Goal: Check status: Check status

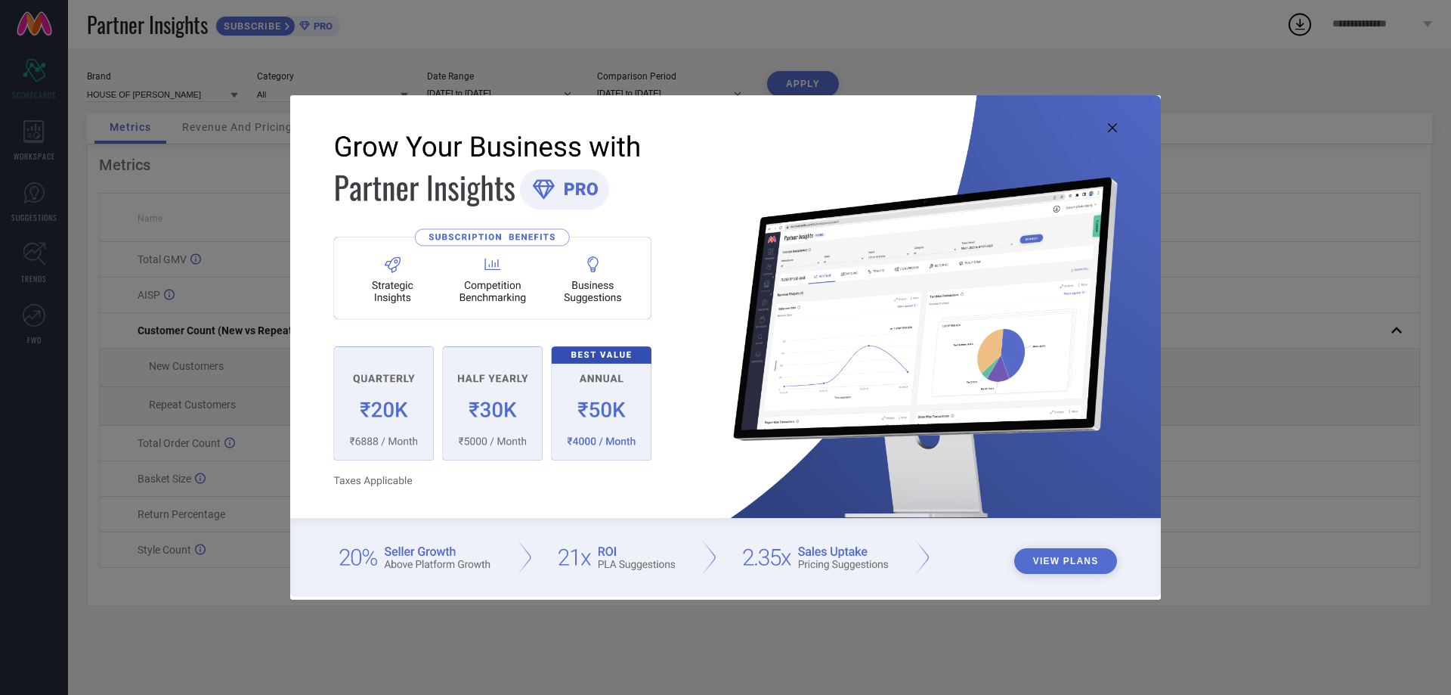
click at [1109, 125] on icon at bounding box center [1112, 127] width 9 height 9
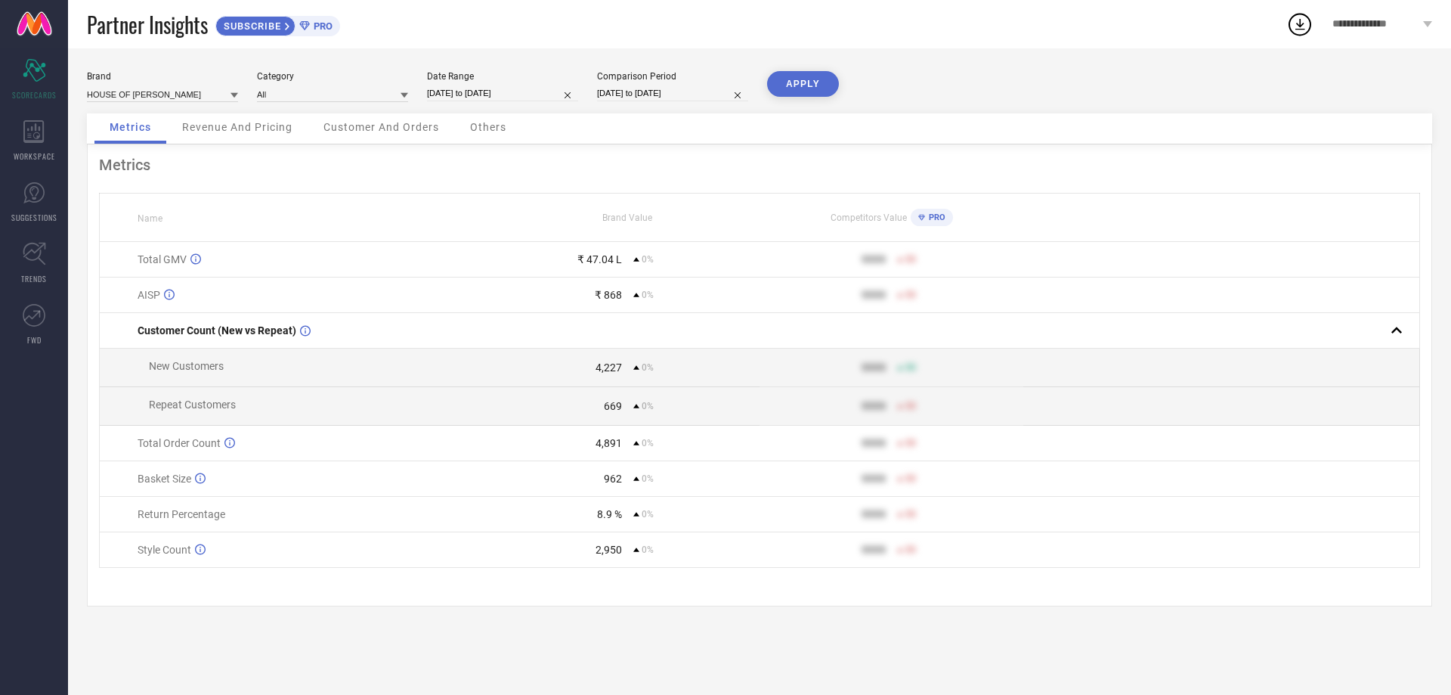
click at [494, 99] on input "[DATE] to [DATE]" at bounding box center [502, 93] width 151 height 16
select select "8"
select select "2025"
select select "9"
select select "2025"
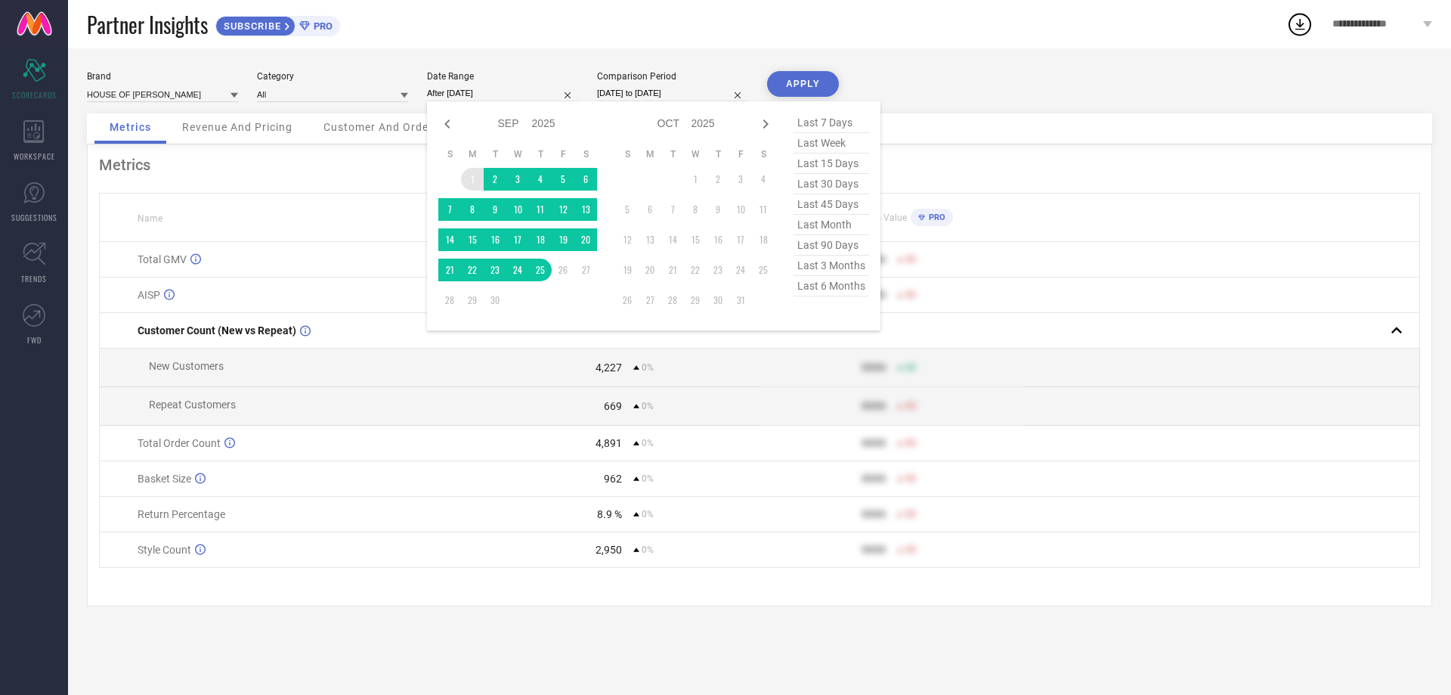
click at [475, 178] on td "1" at bounding box center [472, 179] width 23 height 23
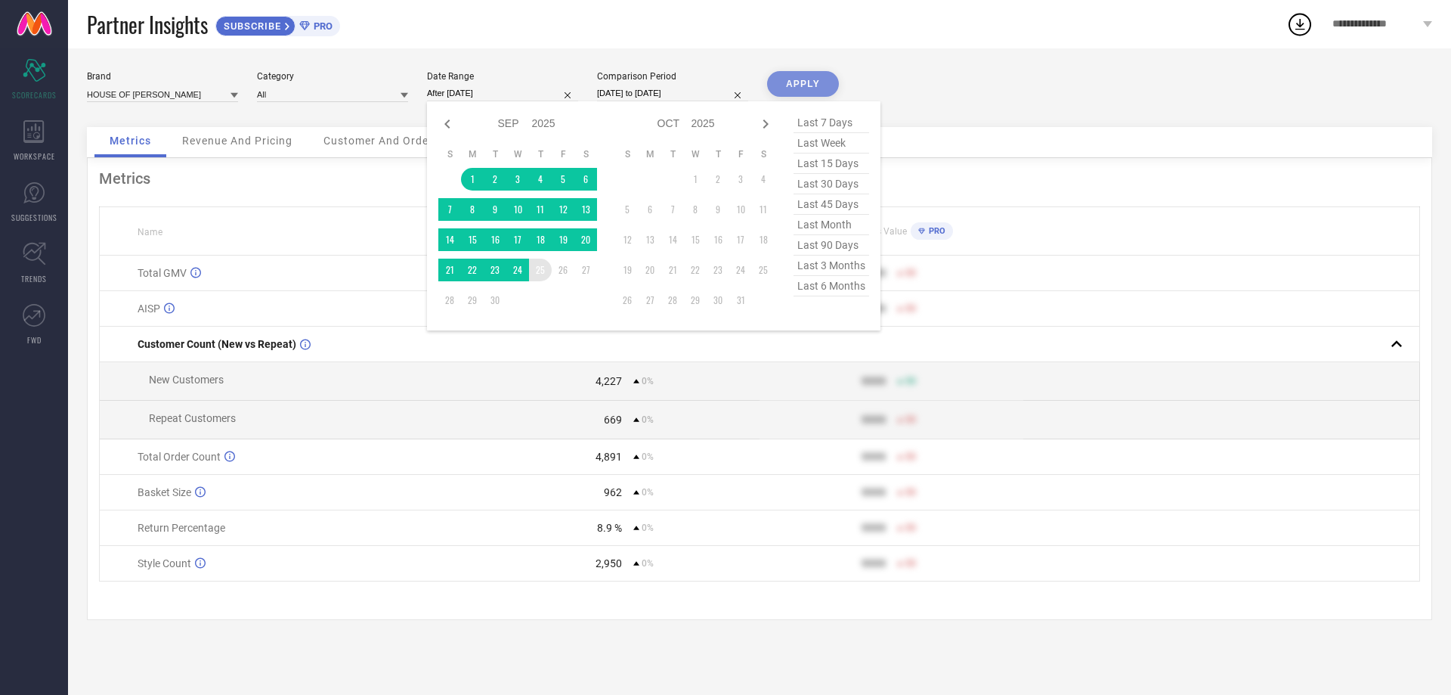
type input "[DATE] to [DATE]"
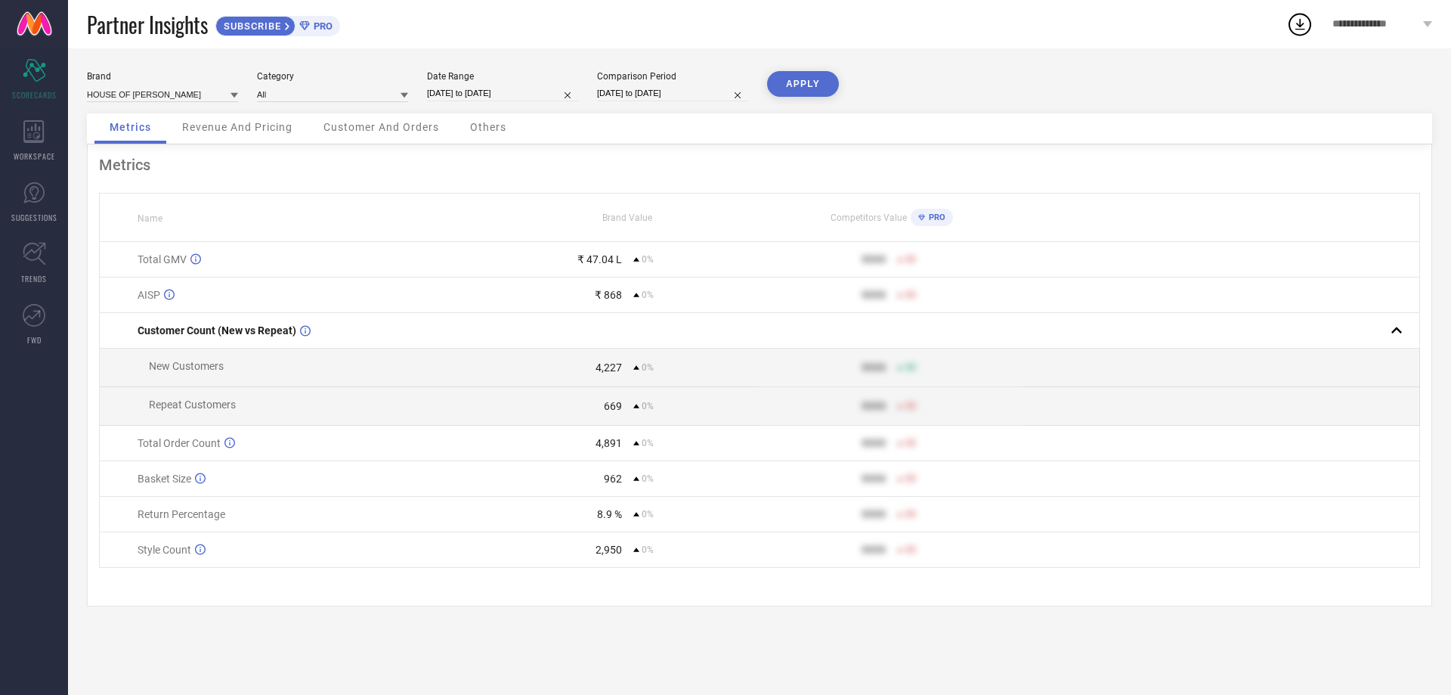
click at [628, 94] on input "[DATE] to [DATE]" at bounding box center [672, 93] width 151 height 16
select select "8"
select select "2025"
select select "9"
select select "2025"
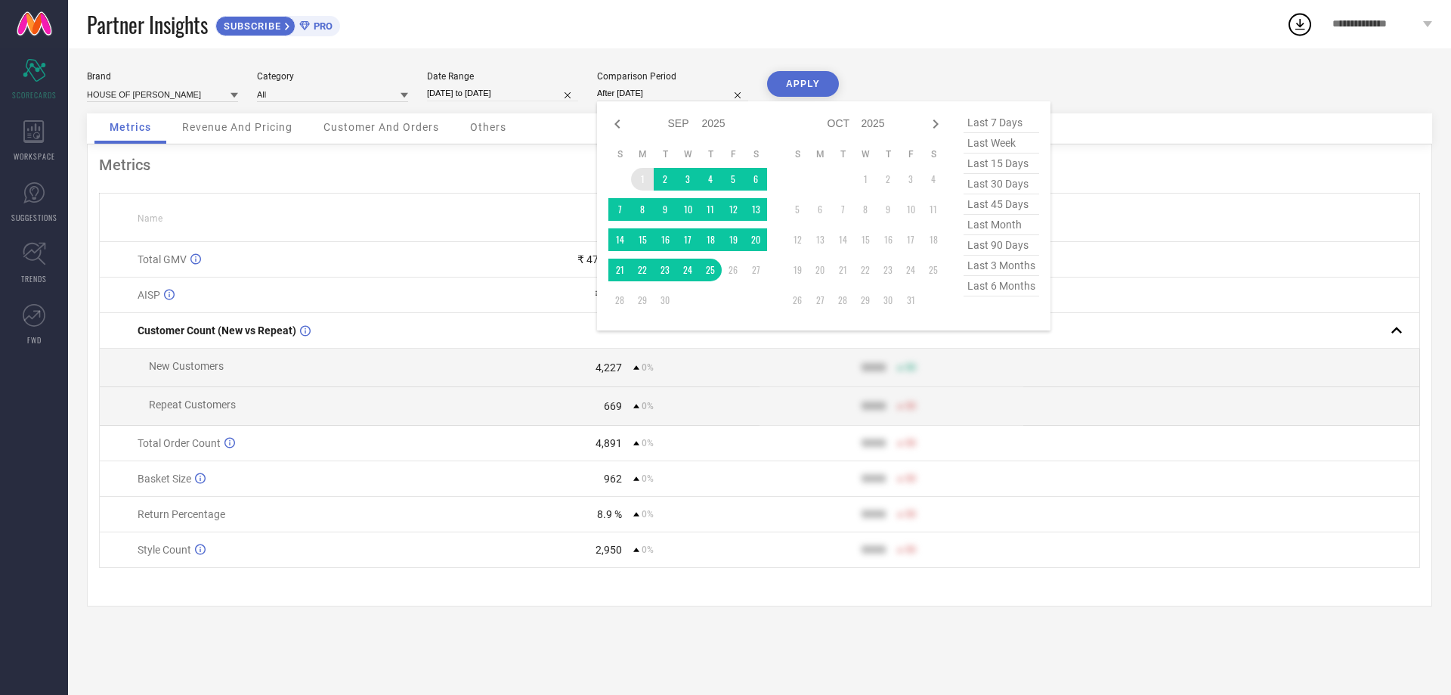
click at [642, 178] on td "1" at bounding box center [642, 179] width 23 height 23
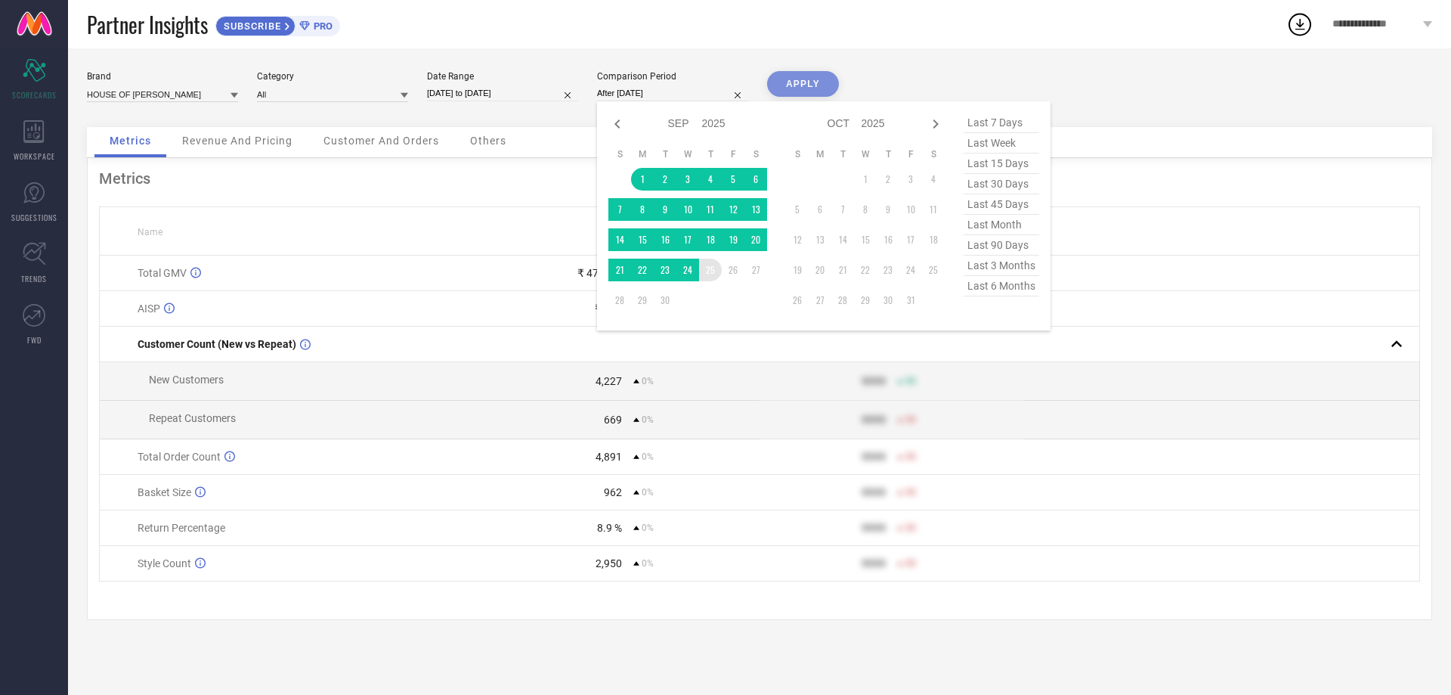
type input "[DATE] to [DATE]"
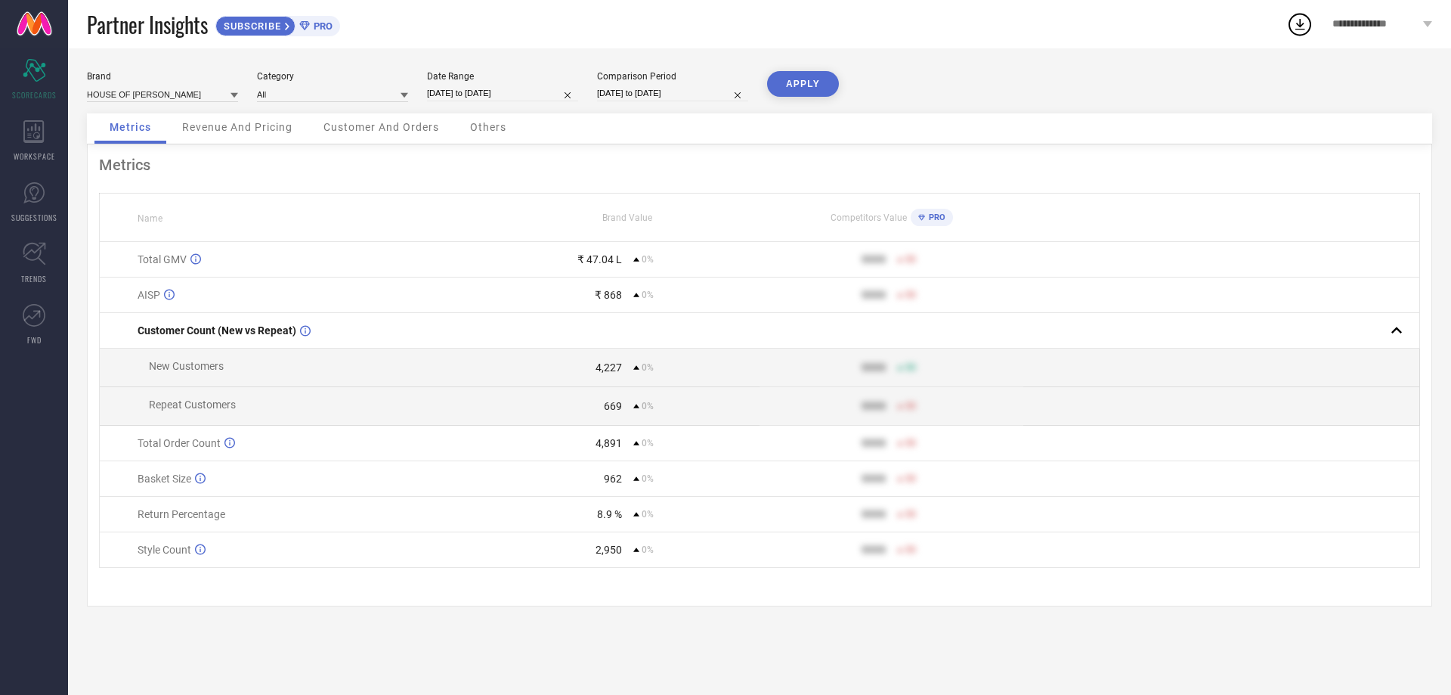
click at [816, 82] on button "APPLY" at bounding box center [803, 84] width 72 height 26
click at [465, 95] on input "[DATE] to [DATE]" at bounding box center [502, 93] width 151 height 16
select select "8"
select select "2025"
select select "9"
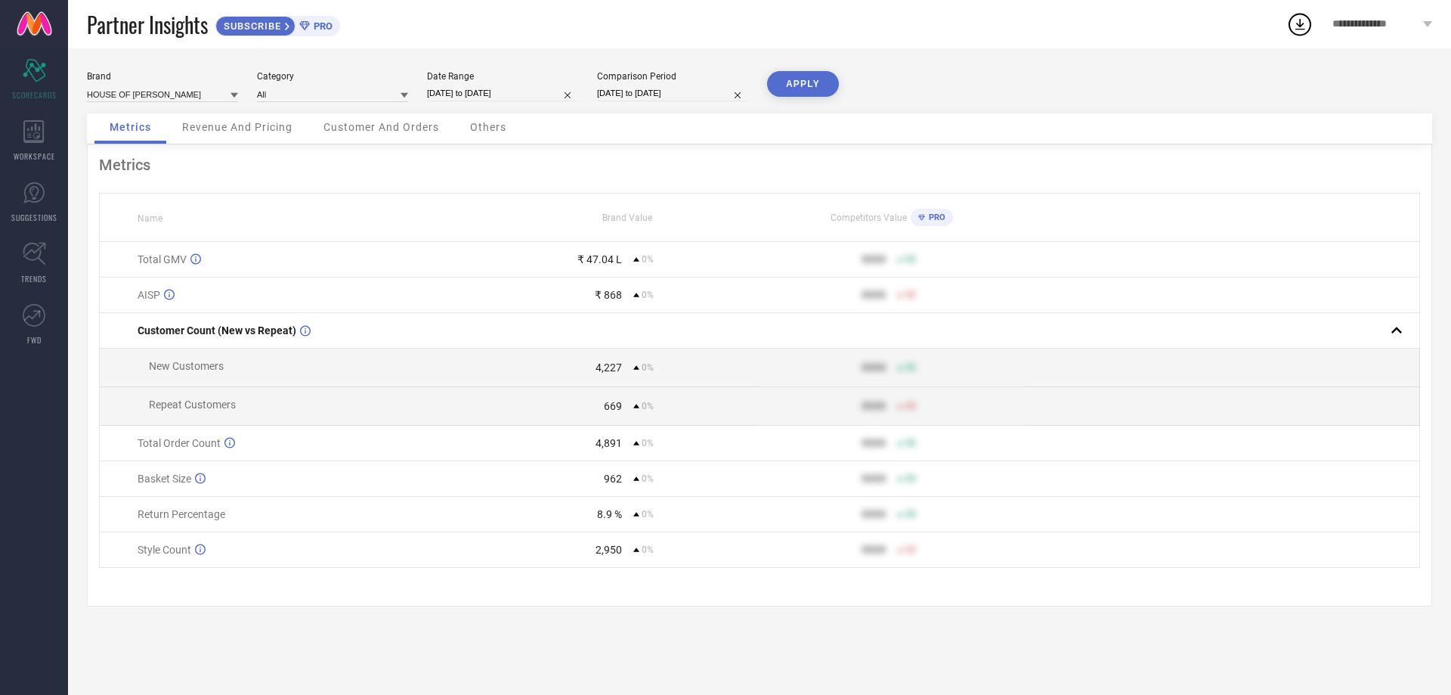
select select "2025"
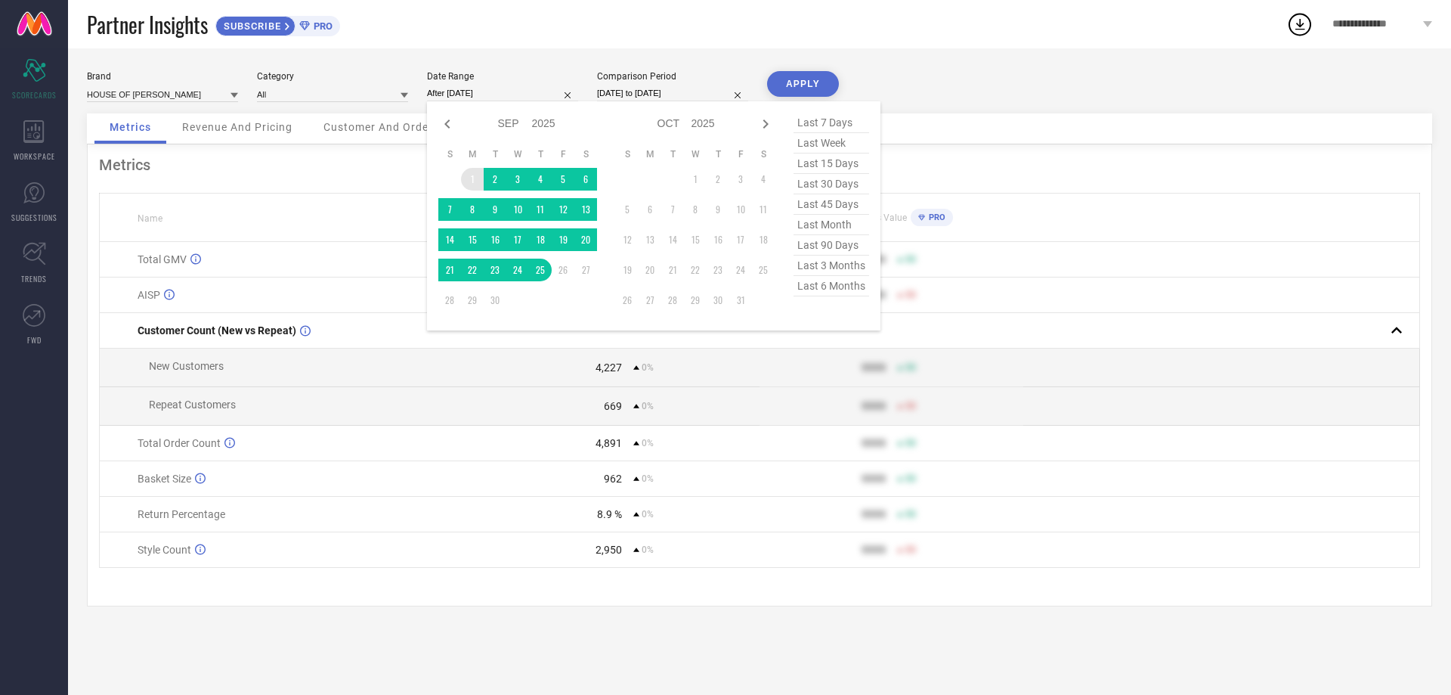
click at [470, 174] on td "1" at bounding box center [472, 179] width 23 height 23
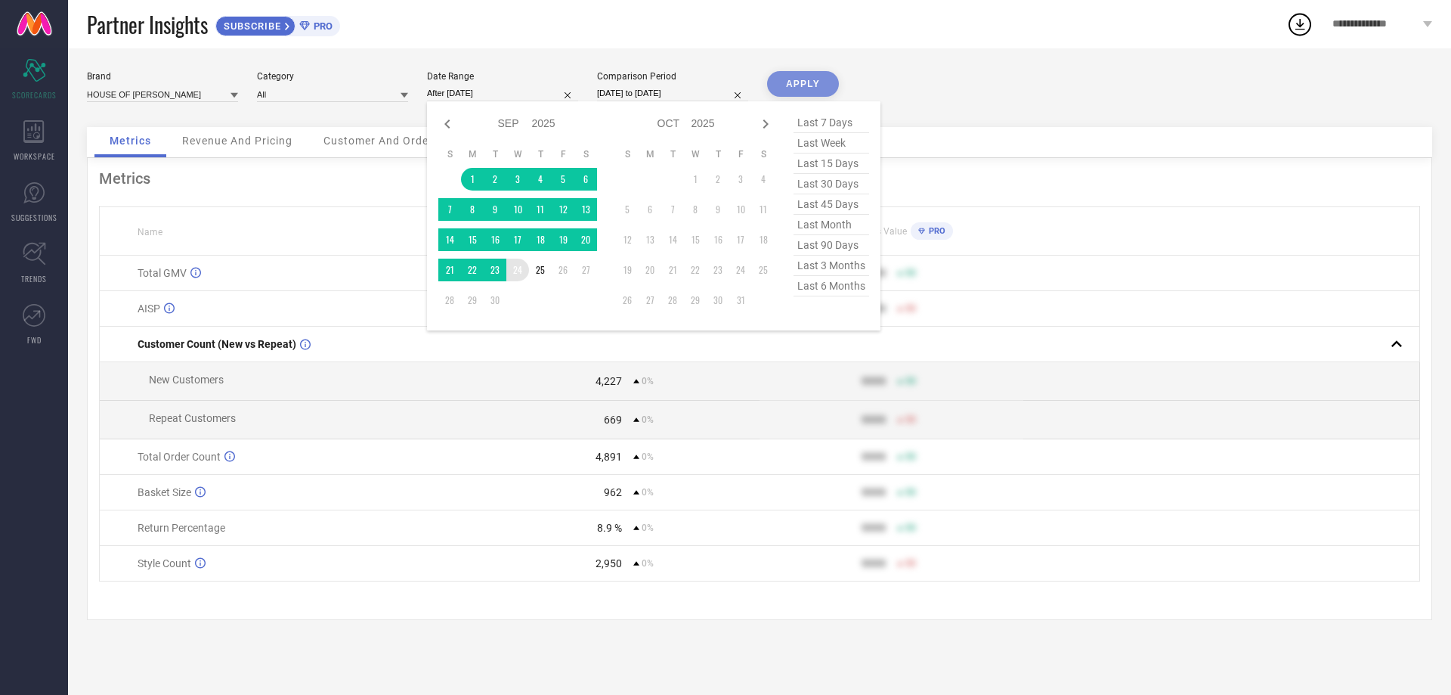
type input "[DATE] to [DATE]"
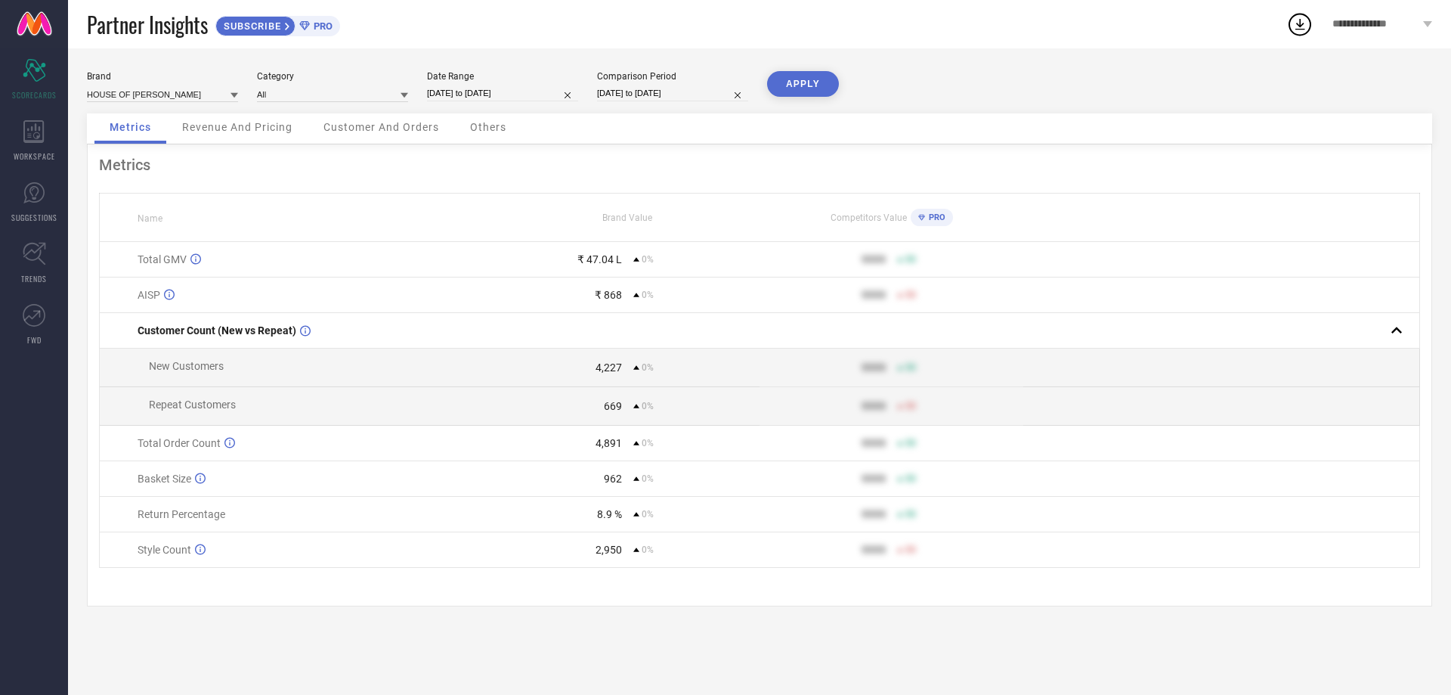
click at [627, 89] on input "[DATE] to [DATE]" at bounding box center [672, 93] width 151 height 16
select select "8"
select select "2025"
select select "9"
select select "2025"
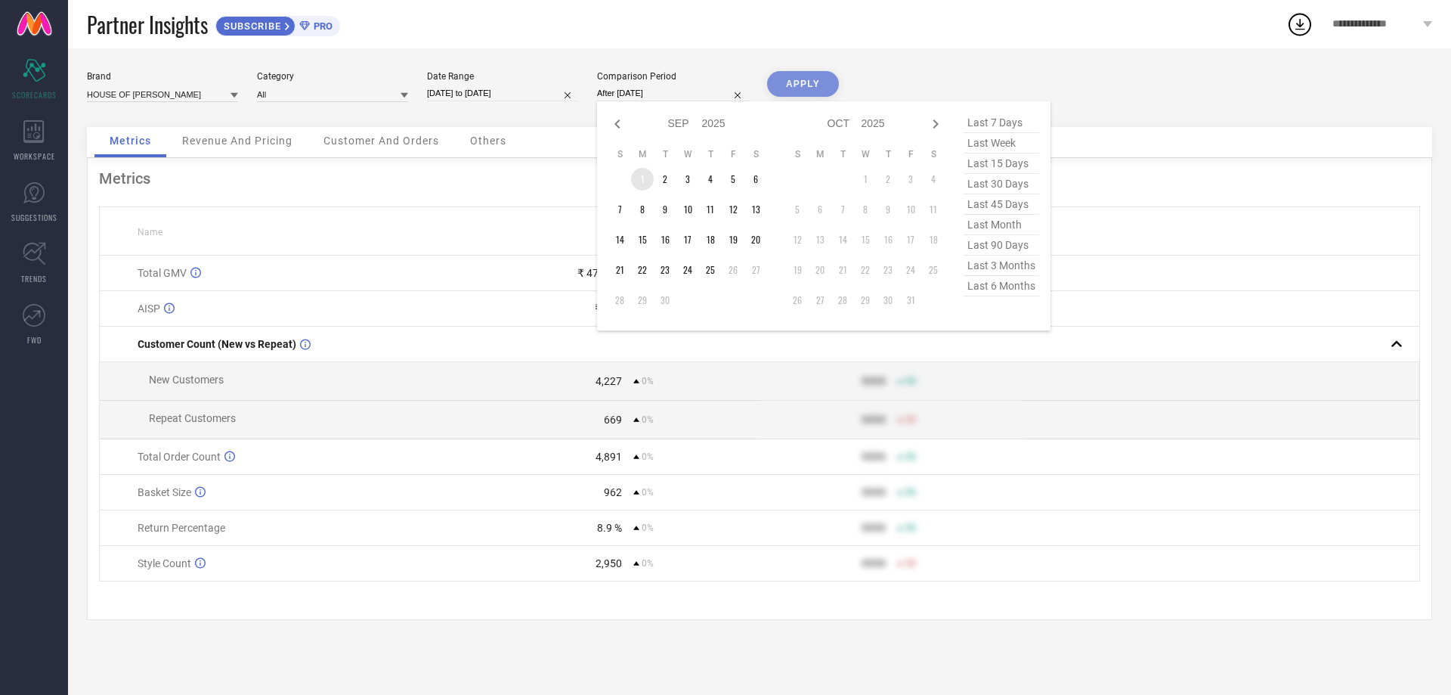
click at [643, 175] on td "1" at bounding box center [642, 179] width 23 height 23
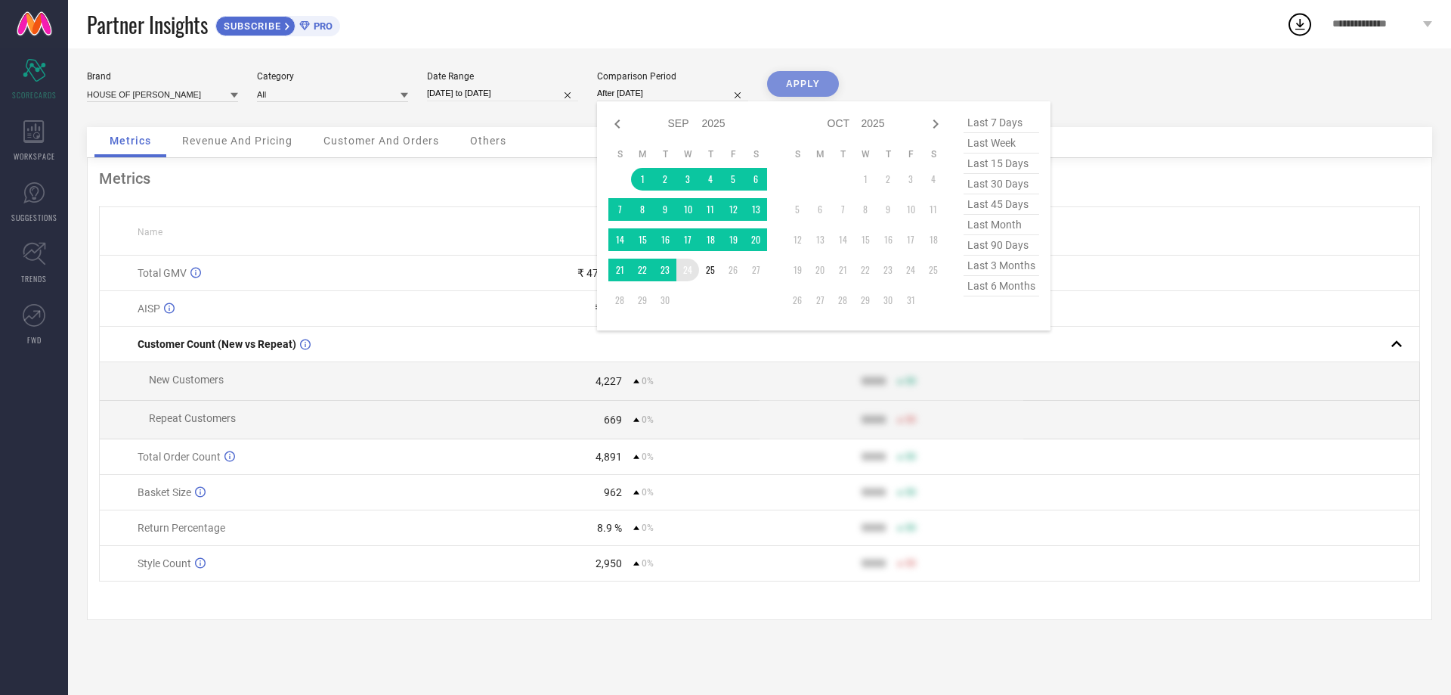
type input "[DATE] to [DATE]"
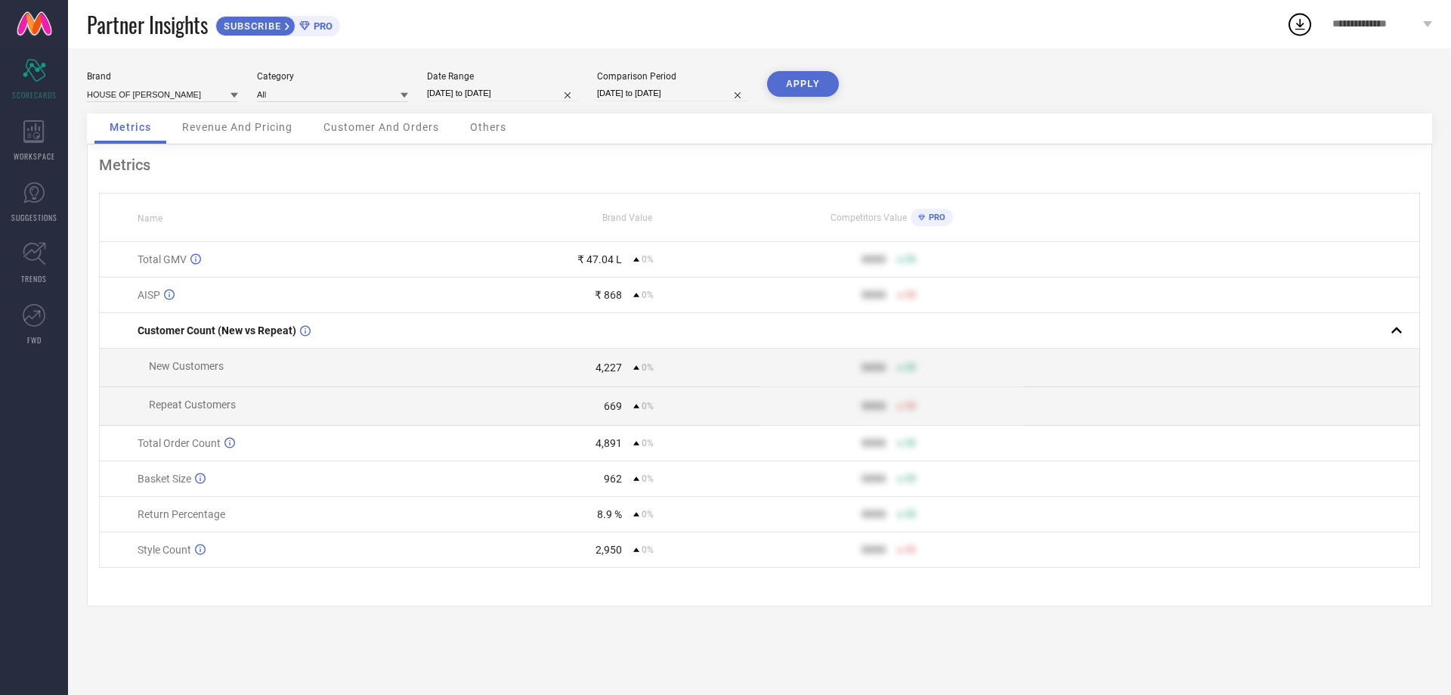
click at [807, 81] on button "APPLY" at bounding box center [803, 84] width 72 height 26
click at [475, 94] on input "[DATE] to [DATE]" at bounding box center [502, 93] width 151 height 16
select select "8"
select select "2025"
select select "9"
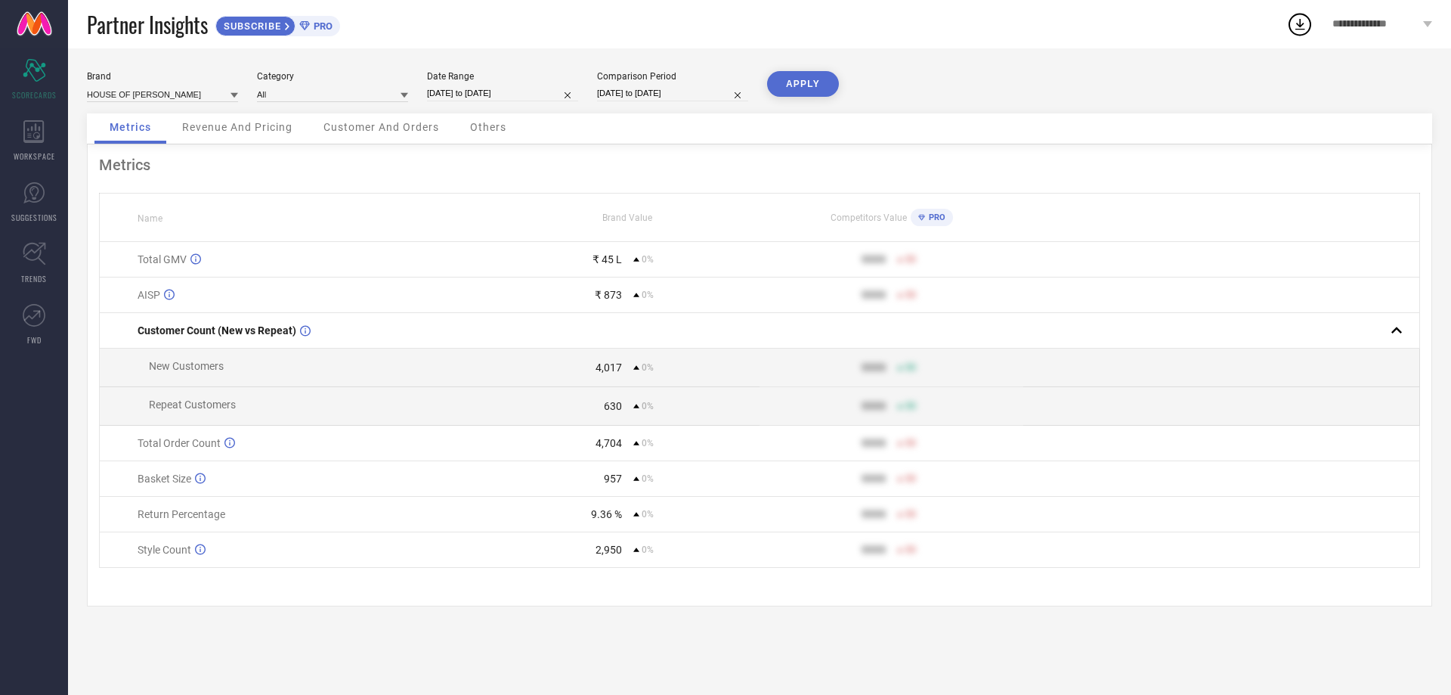
select select "2025"
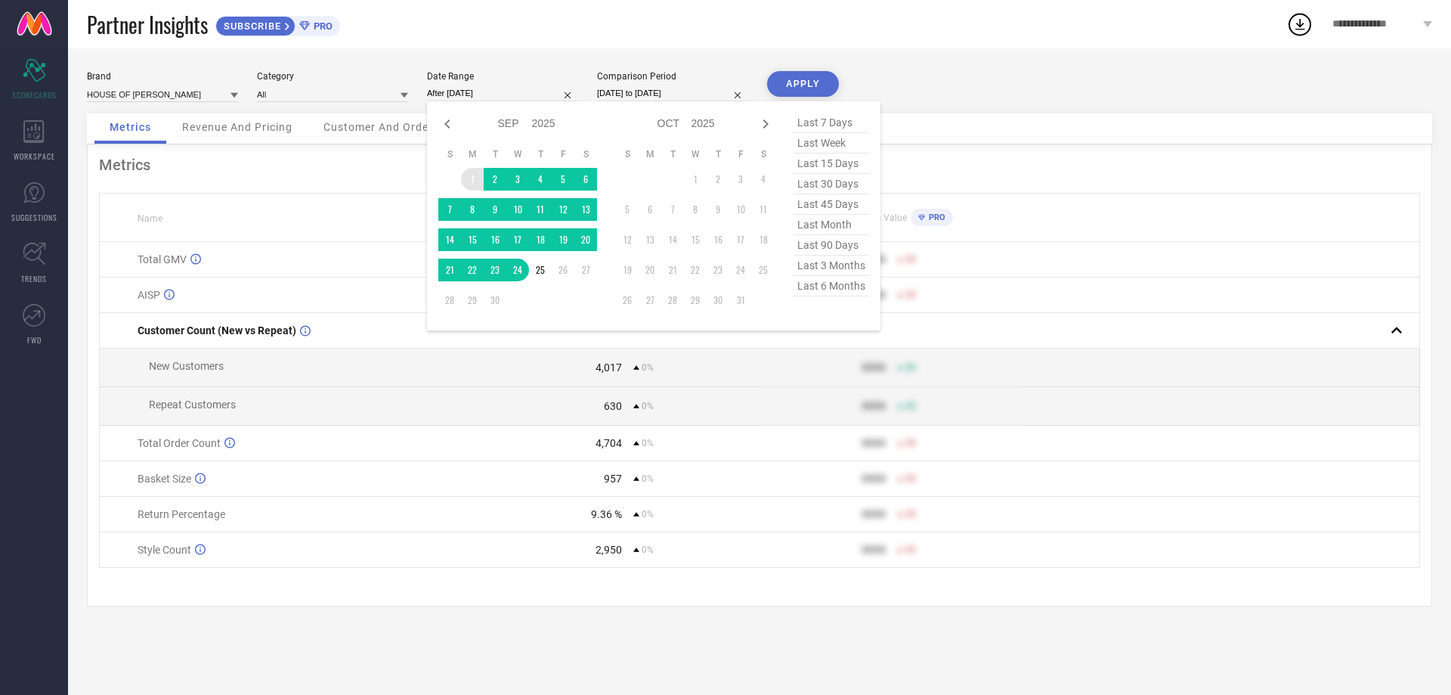
click at [473, 179] on td "1" at bounding box center [472, 179] width 23 height 23
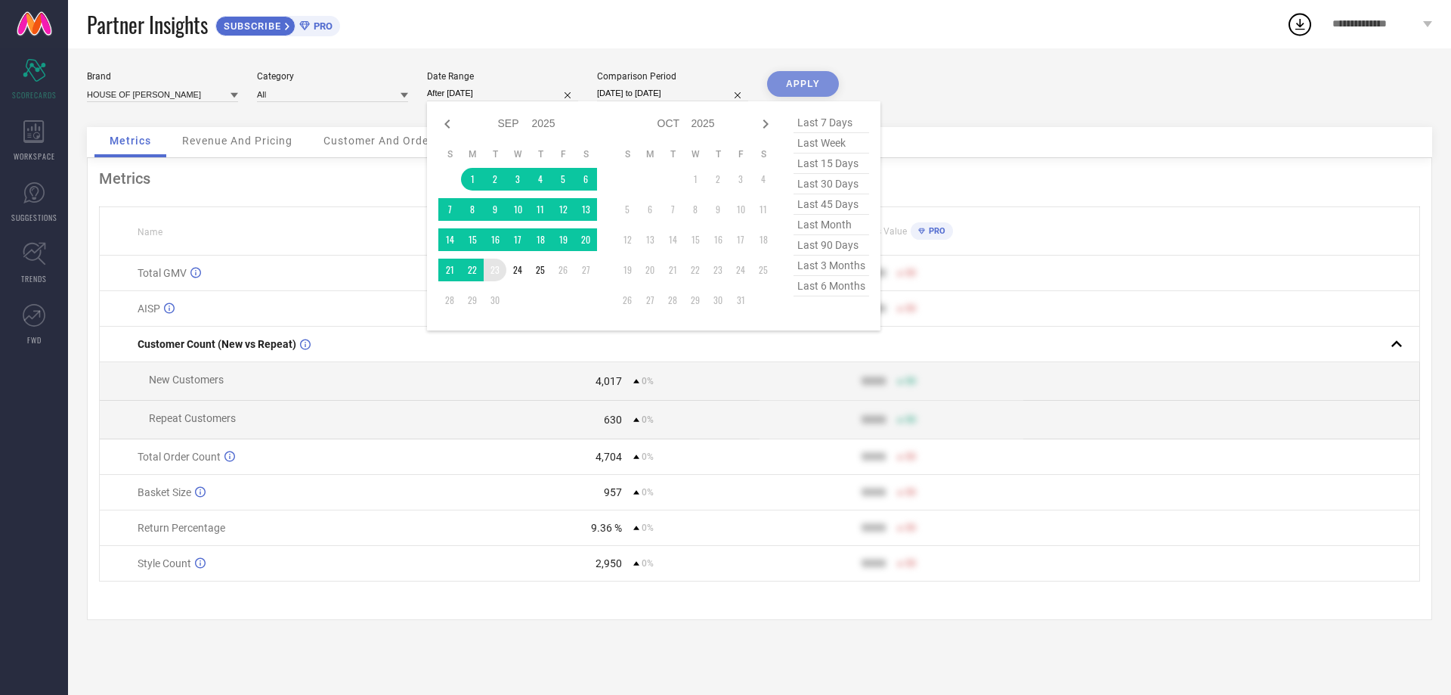
type input "[DATE] to [DATE]"
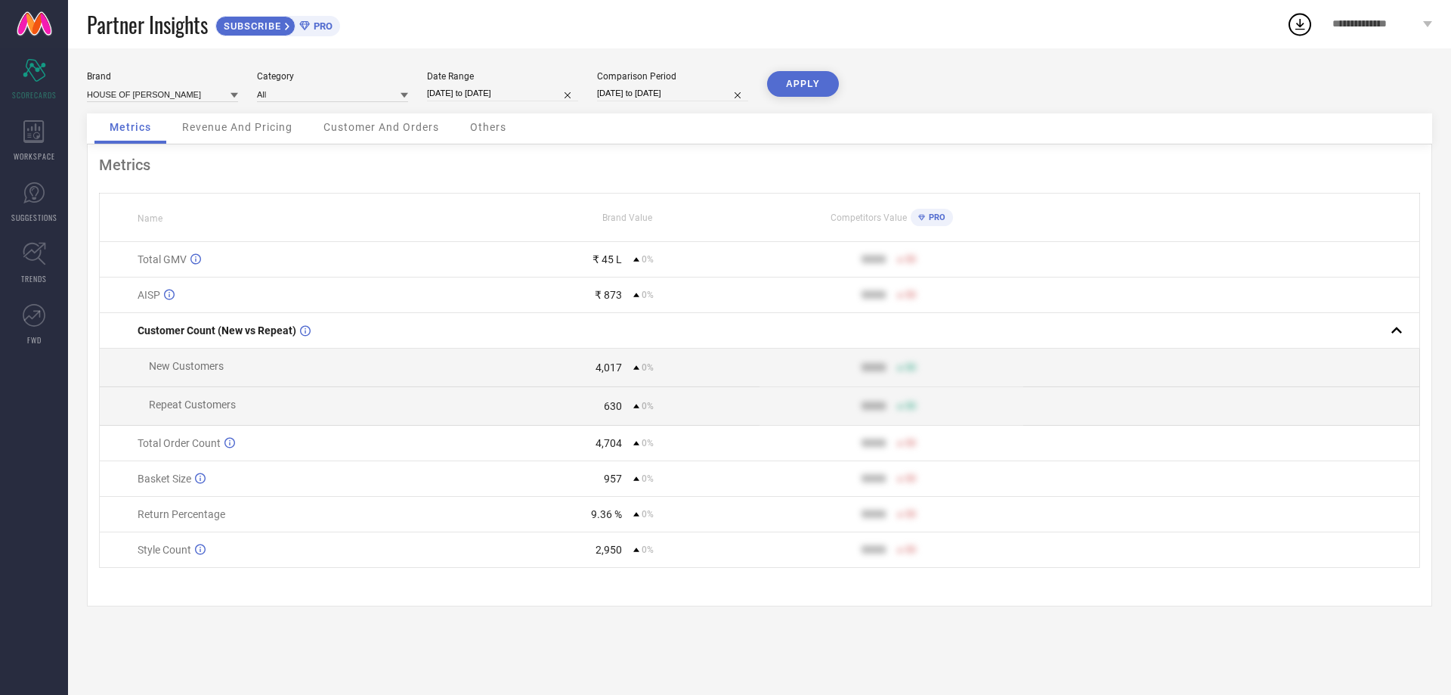
click at [609, 96] on input "[DATE] to [DATE]" at bounding box center [672, 93] width 151 height 16
select select "8"
select select "2025"
select select "9"
select select "2025"
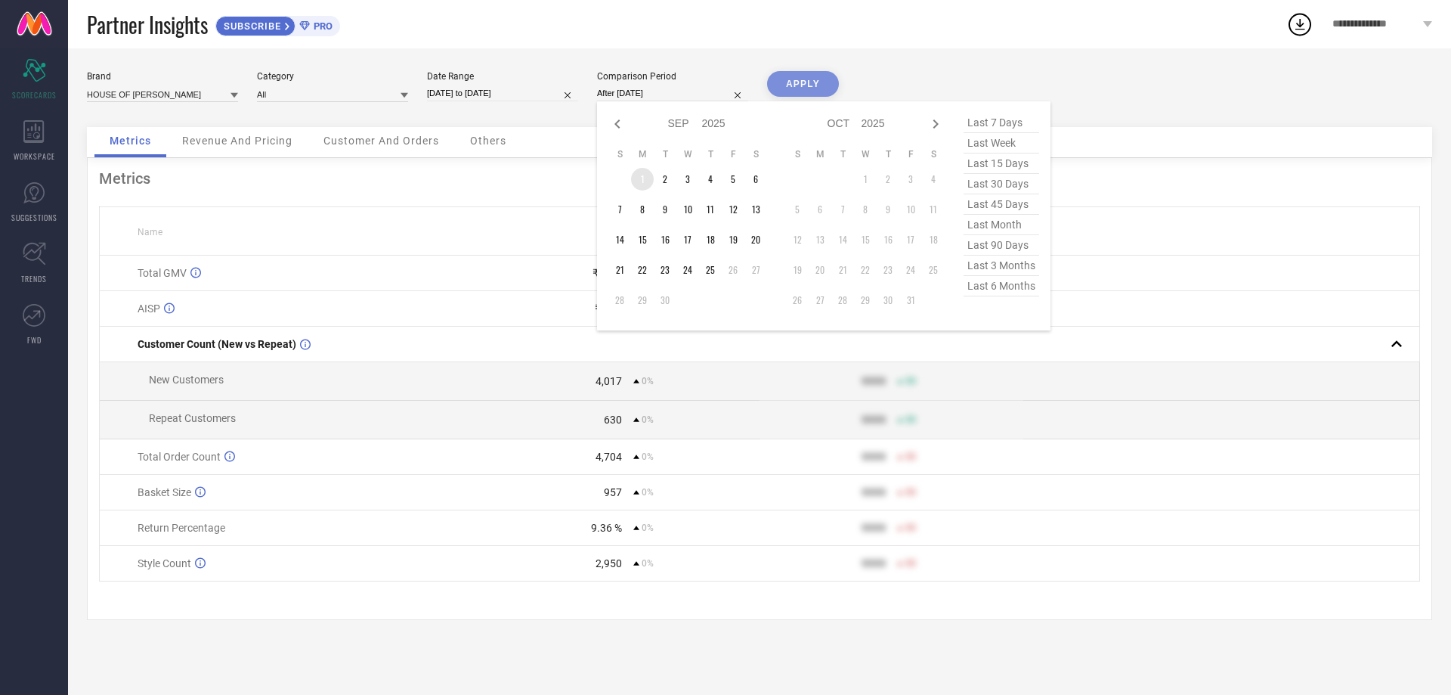
click at [641, 175] on td "1" at bounding box center [642, 179] width 23 height 23
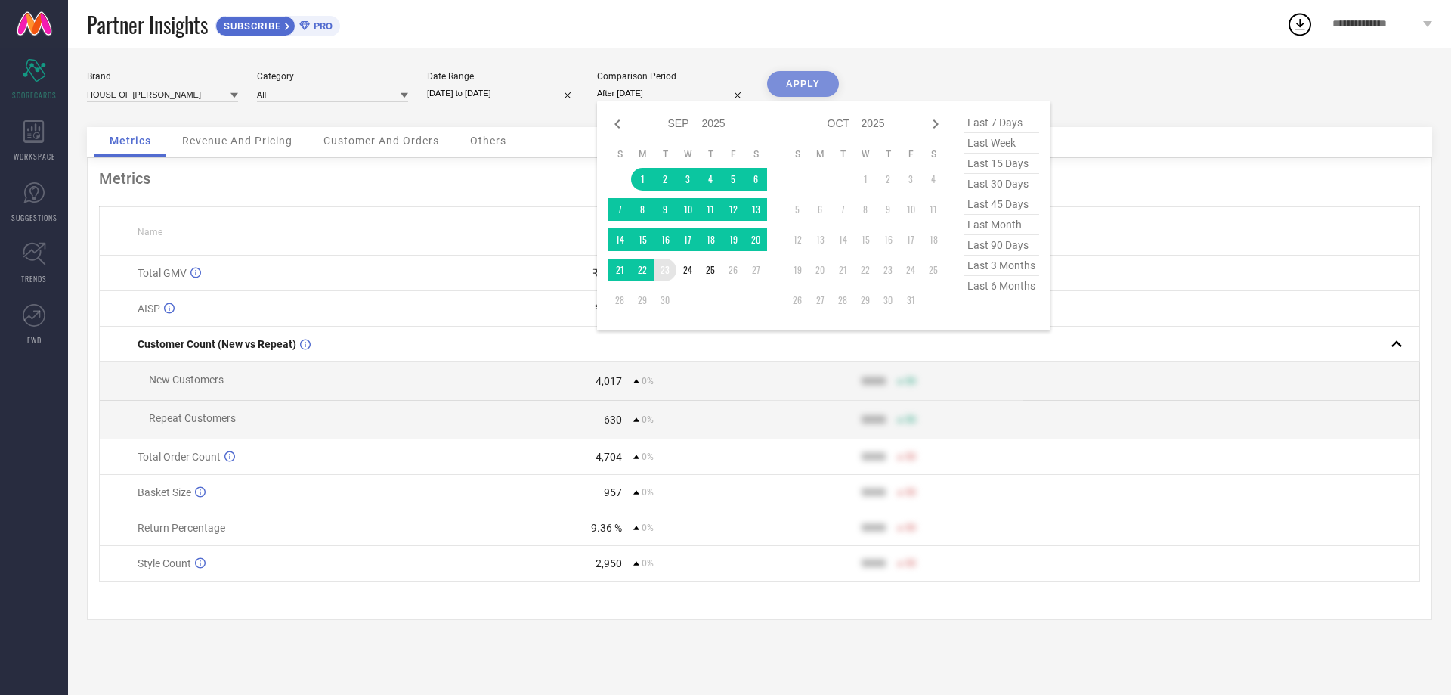
type input "[DATE] to [DATE]"
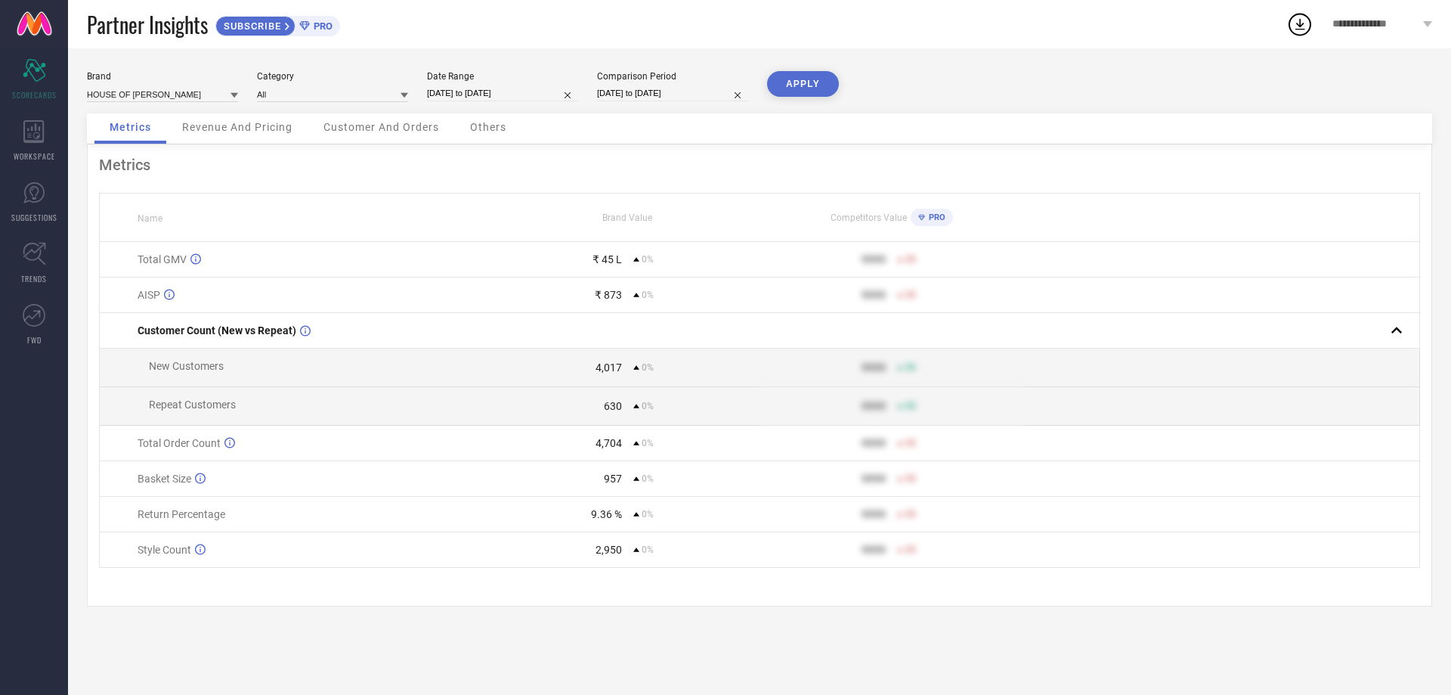
click at [793, 92] on button "APPLY" at bounding box center [803, 84] width 72 height 26
